Goal: Information Seeking & Learning: Learn about a topic

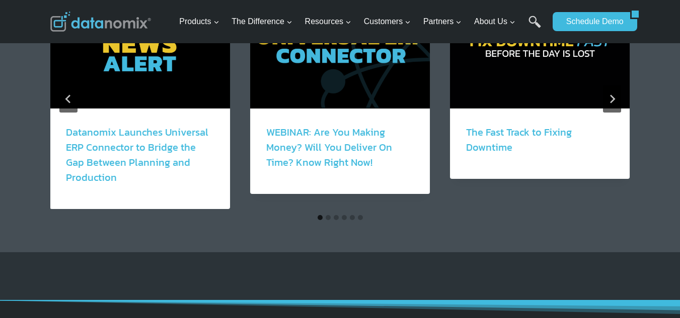
scroll to position [1911, 0]
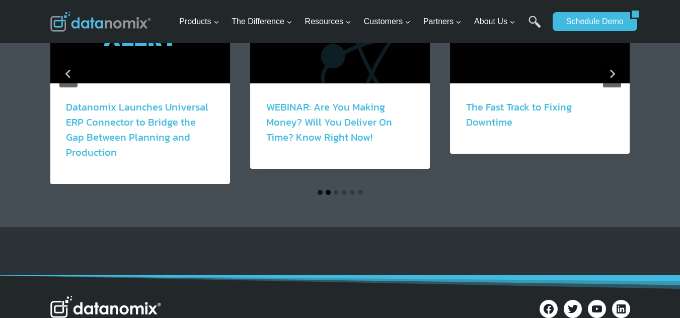
click at [326, 190] on button "Go to slide 2" at bounding box center [327, 192] width 5 height 5
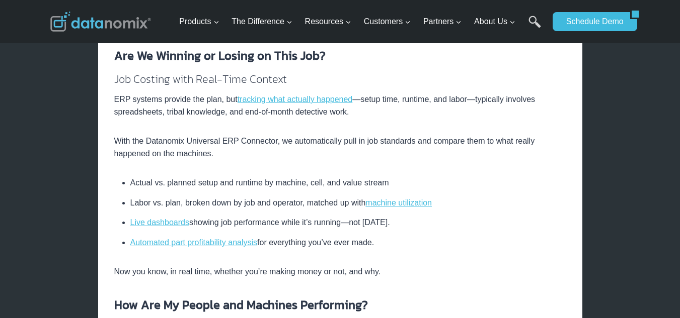
scroll to position [369, 0]
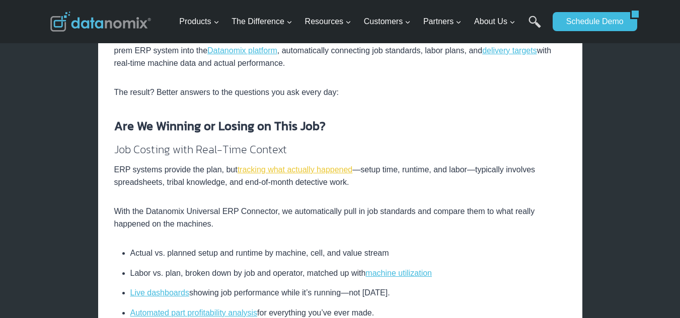
click at [279, 172] on link "tracking what actually happened" at bounding box center [294, 169] width 115 height 9
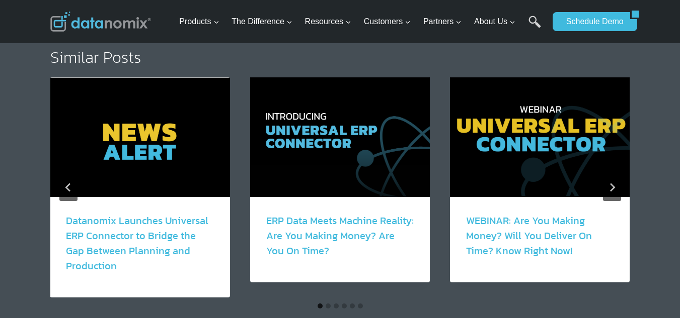
scroll to position [1777, 0]
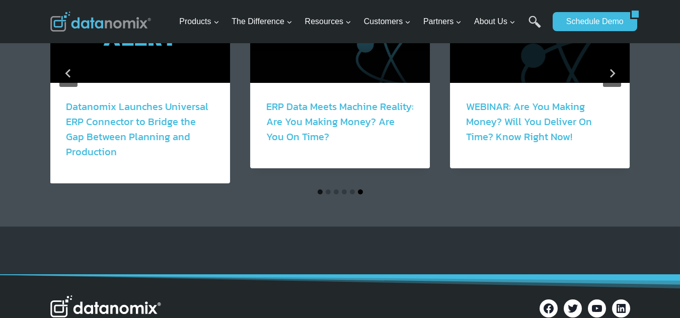
click at [358, 192] on button "Go to slide 6" at bounding box center [360, 192] width 5 height 5
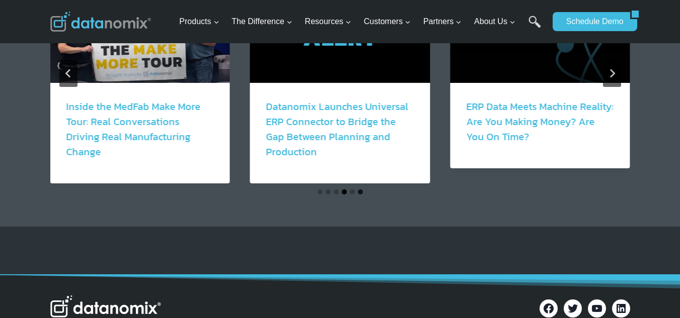
click at [344, 191] on button "Go to slide 4" at bounding box center [344, 192] width 5 height 5
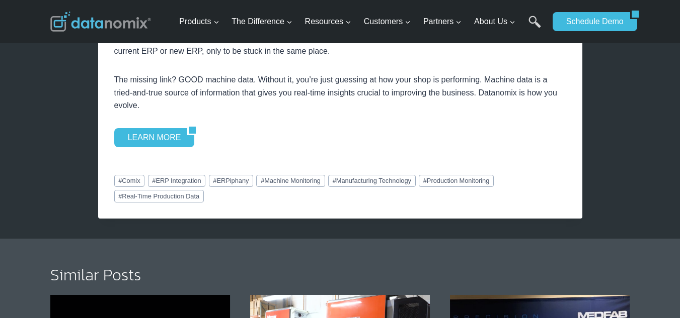
scroll to position [1408, 0]
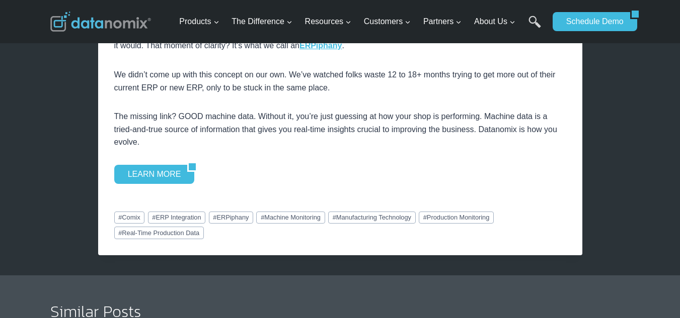
click at [435, 169] on div "LEARN MORE" at bounding box center [340, 174] width 452 height 19
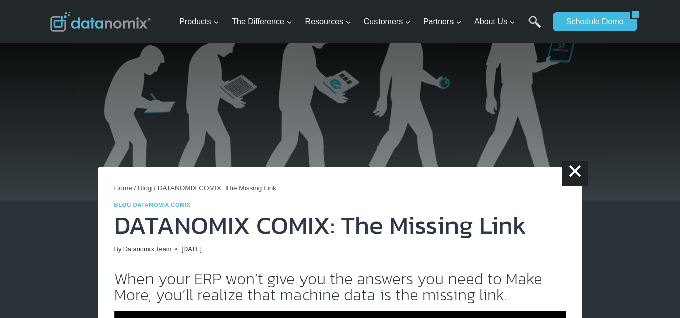
scroll to position [0, 0]
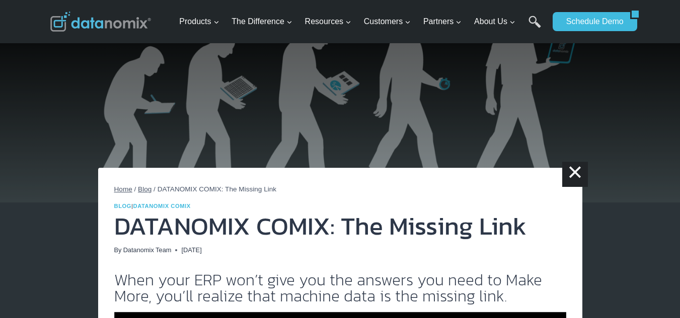
click at [121, 187] on span "Home" at bounding box center [123, 190] width 18 height 8
